Goal: Find specific page/section: Find specific page/section

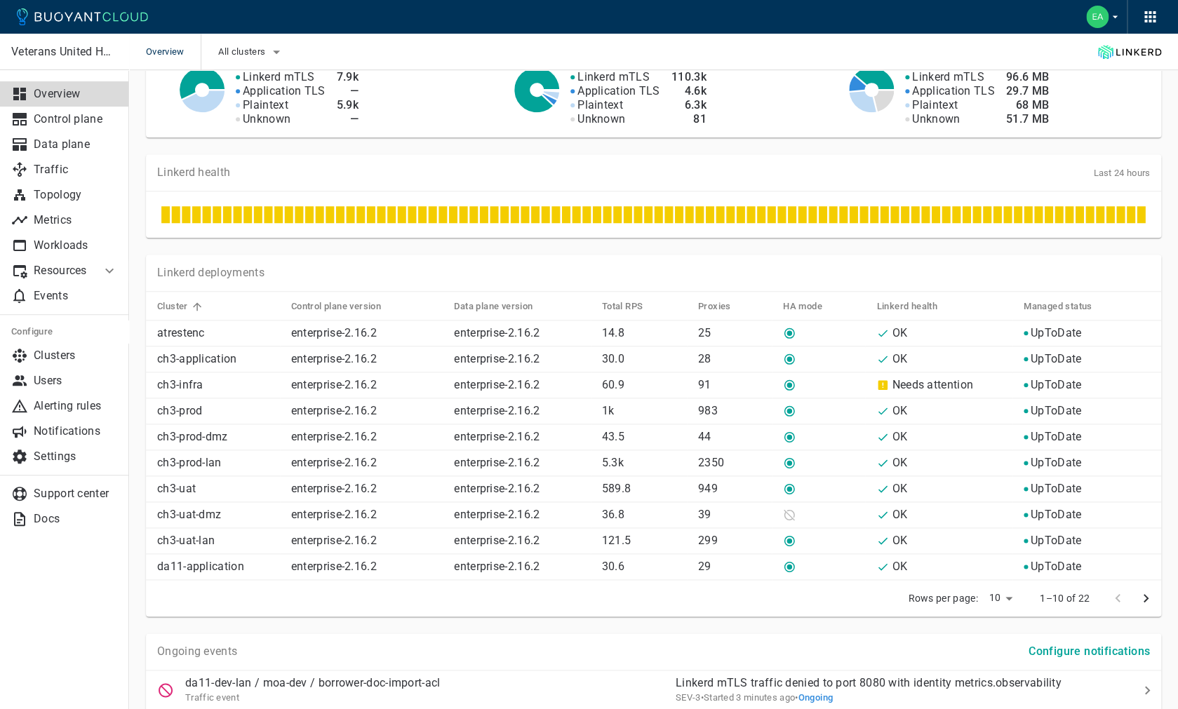
scroll to position [485, 0]
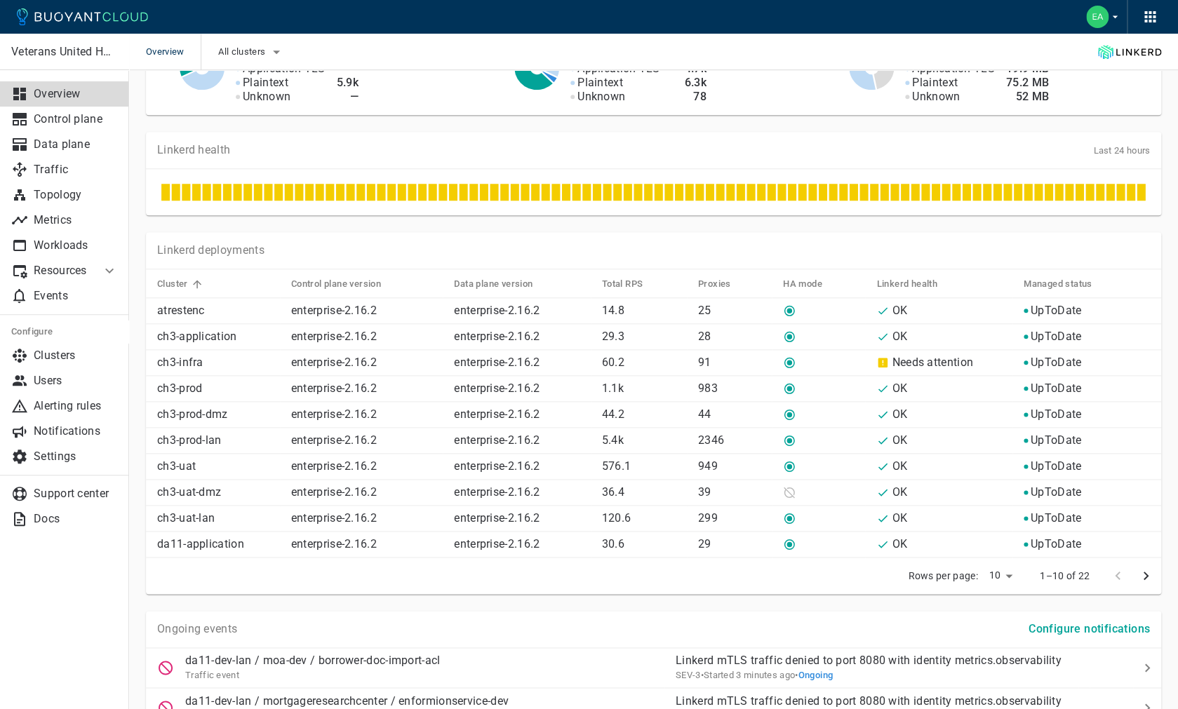
click at [928, 366] on link "Needs attention" at bounding box center [932, 362] width 81 height 13
